Goal: Transaction & Acquisition: Purchase product/service

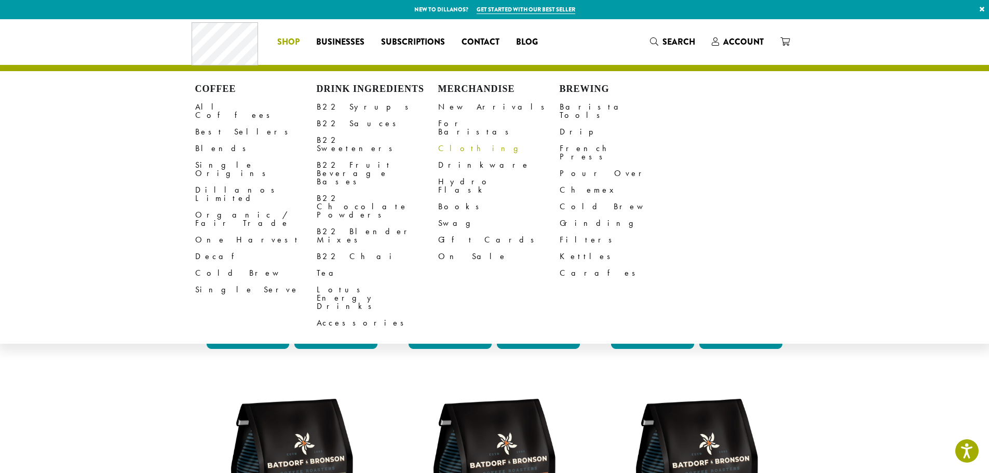
click at [452, 144] on link "Clothing" at bounding box center [498, 148] width 121 height 17
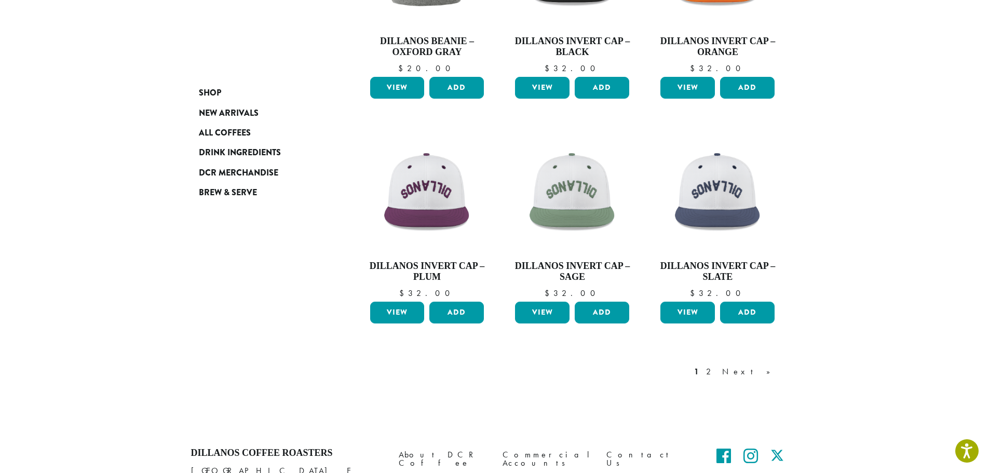
scroll to position [814, 0]
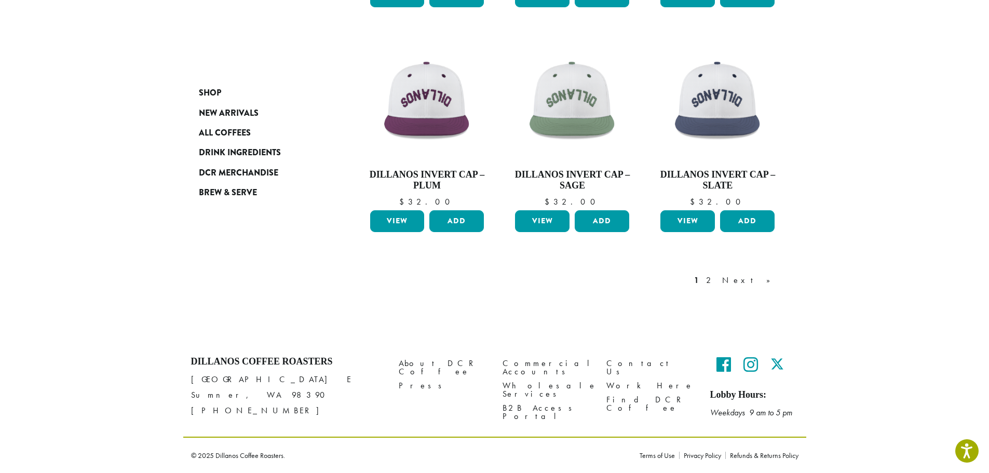
click at [717, 281] on link "2" at bounding box center [710, 280] width 13 height 12
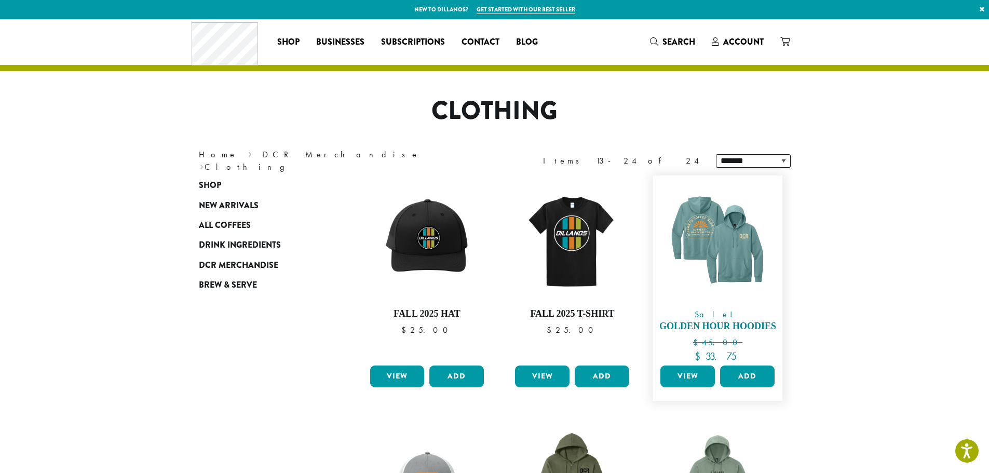
click at [733, 277] on img at bounding box center [717, 240] width 119 height 119
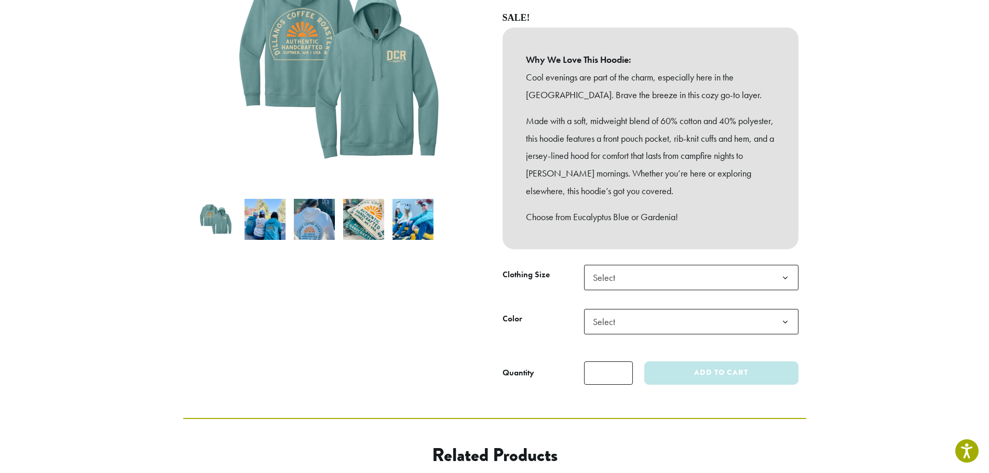
scroll to position [208, 0]
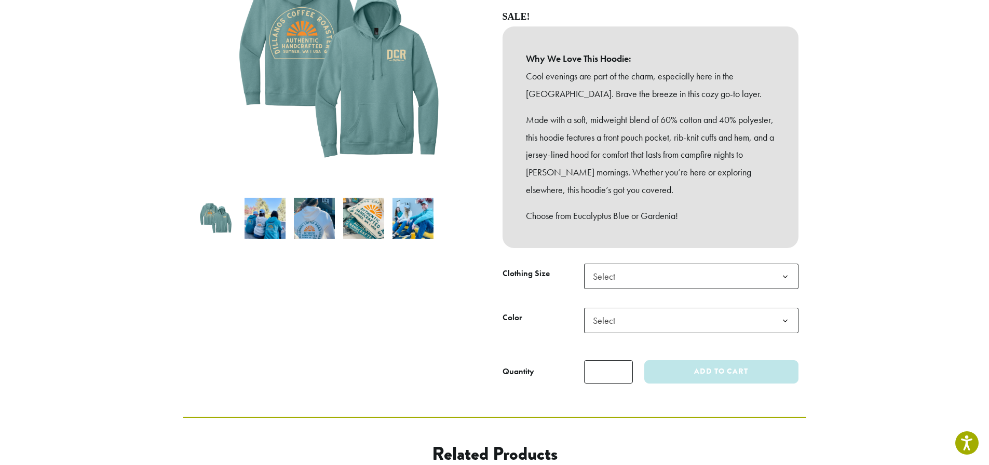
click at [611, 271] on span "Select" at bounding box center [607, 276] width 37 height 20
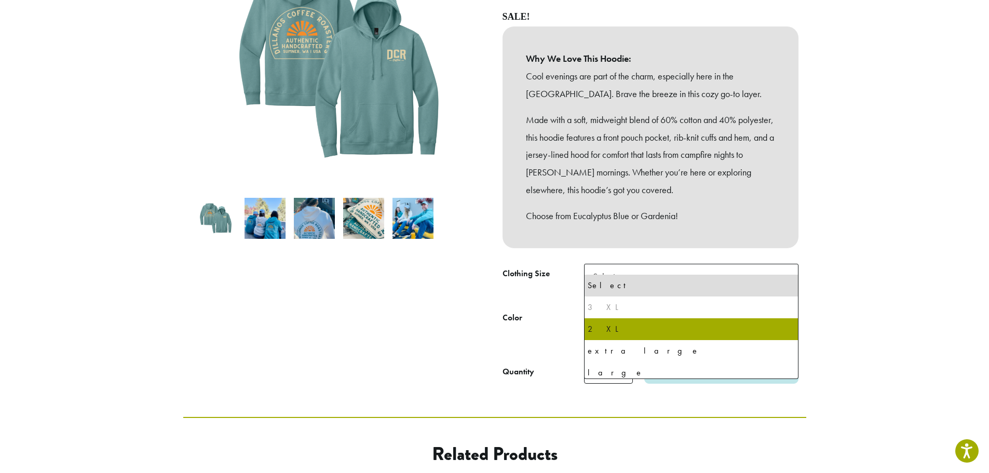
select select "**********"
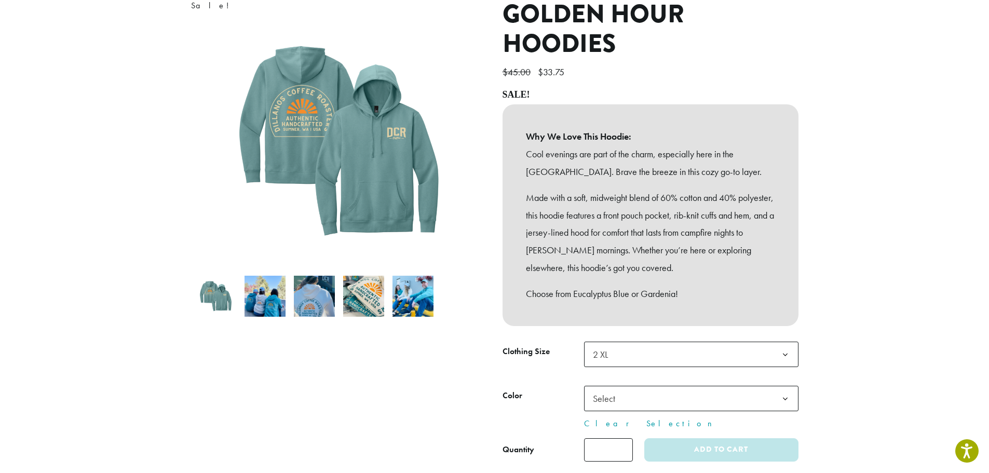
scroll to position [52, 0]
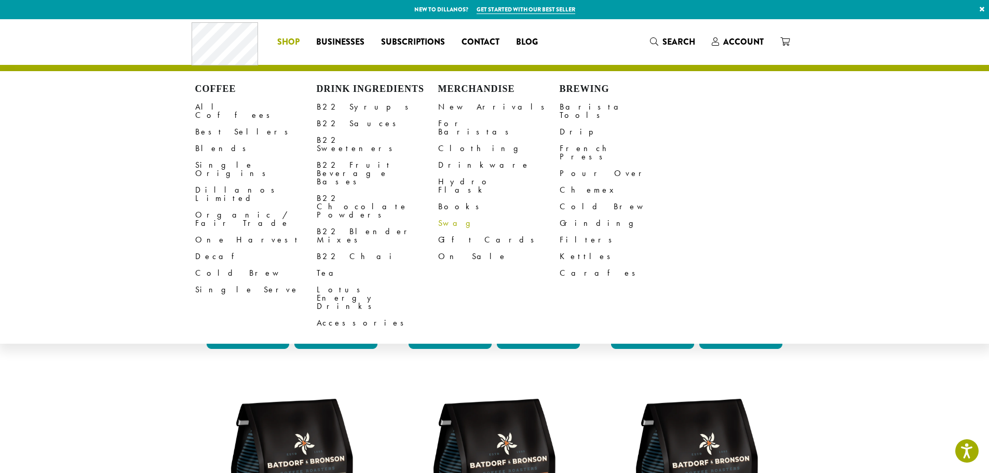
click at [448, 215] on link "Swag" at bounding box center [498, 223] width 121 height 17
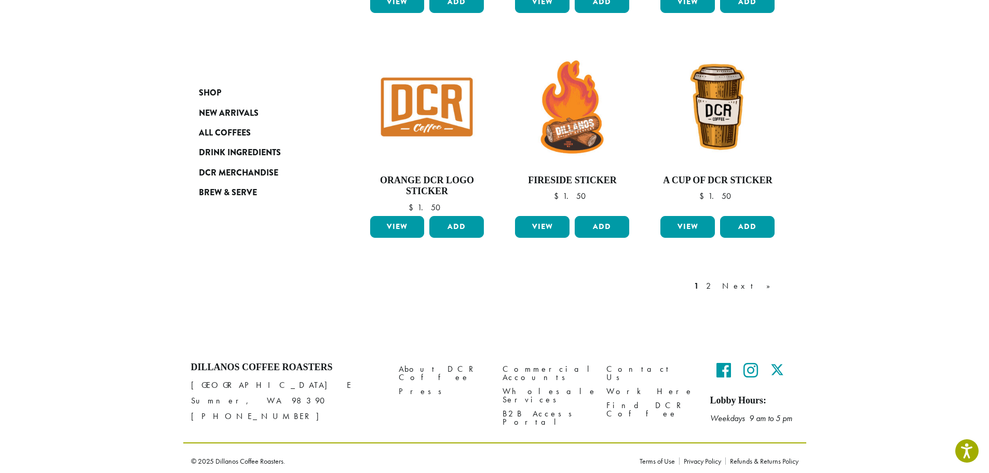
scroll to position [814, 0]
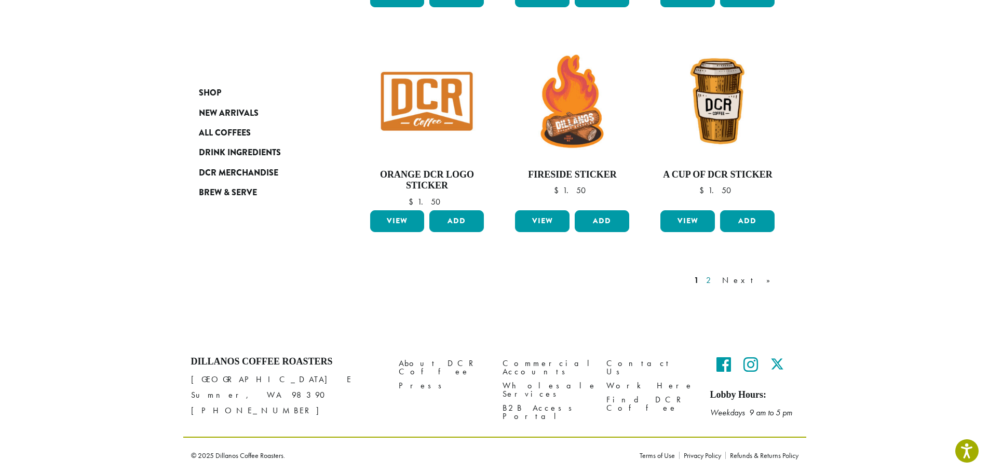
click at [717, 280] on link "2" at bounding box center [710, 280] width 13 height 12
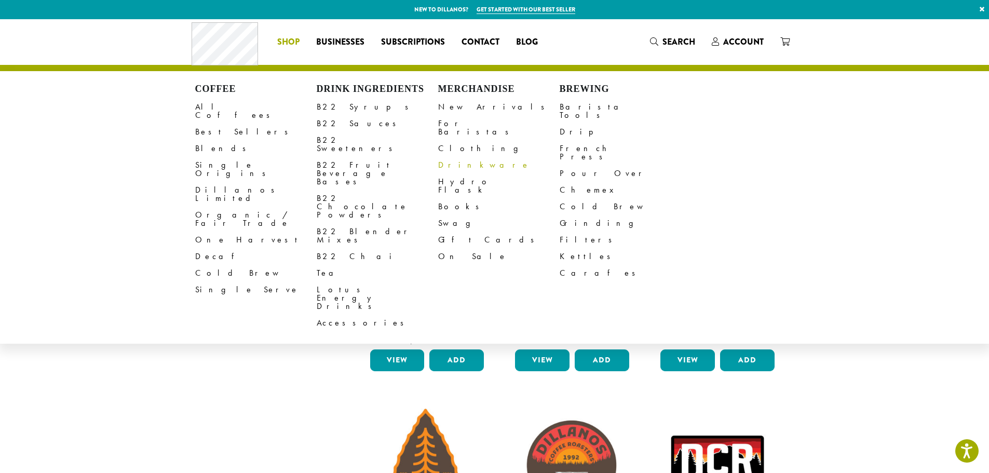
click at [455, 157] on link "Drinkware" at bounding box center [498, 165] width 121 height 17
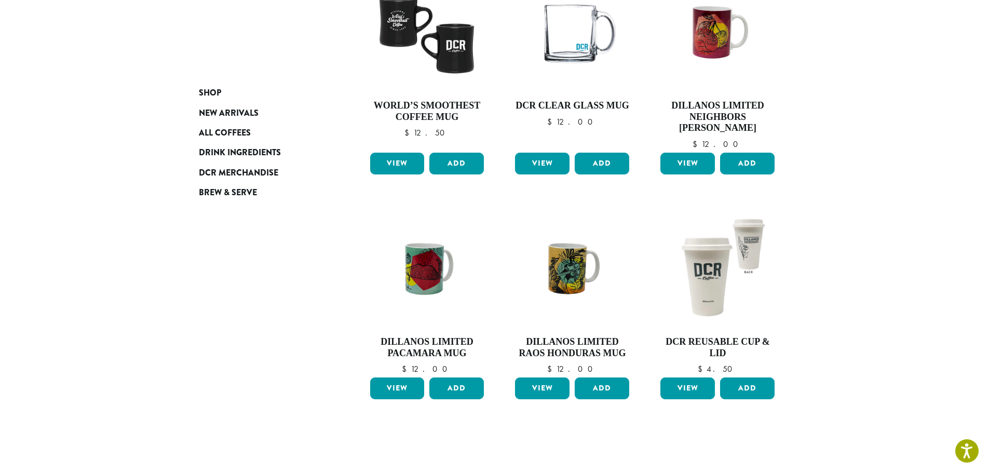
scroll to position [207, 0]
